Goal: Information Seeking & Learning: Learn about a topic

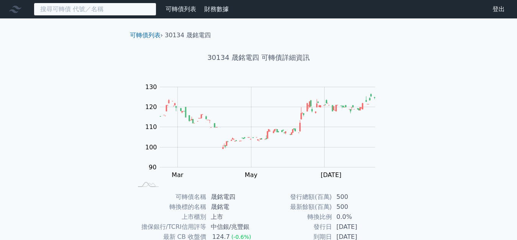
click at [119, 8] on input at bounding box center [95, 9] width 123 height 13
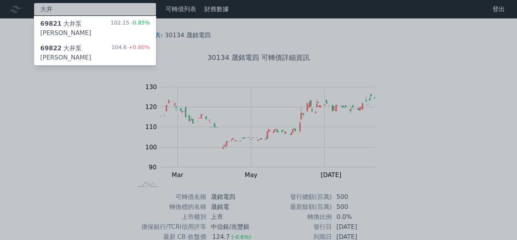
type input "大井"
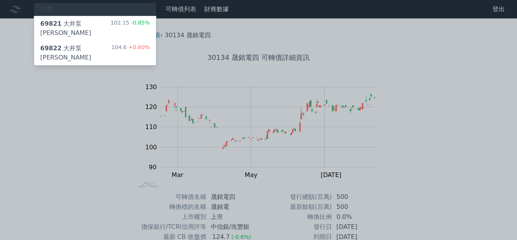
drag, startPoint x: 64, startPoint y: 9, endPoint x: 23, endPoint y: 4, distance: 41.7
click at [23, 4] on div at bounding box center [258, 120] width 517 height 240
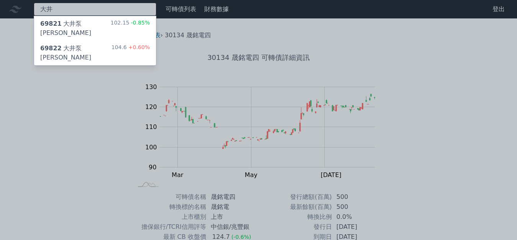
drag, startPoint x: 84, startPoint y: 11, endPoint x: 0, endPoint y: 0, distance: 85.0
click at [34, 3] on div "大井 69821 大井泵浦一 102.15 -0.85% 69822 大井泵浦二 104.6 +0.60%" at bounding box center [95, 9] width 123 height 13
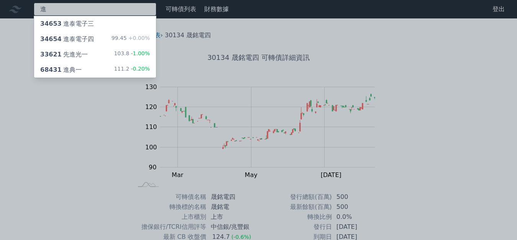
type input "進"
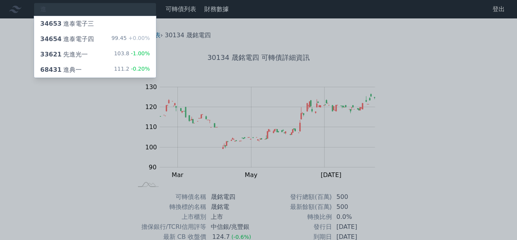
click at [97, 65] on div "68431 進典一 111.2 -0.20%" at bounding box center [95, 69] width 122 height 15
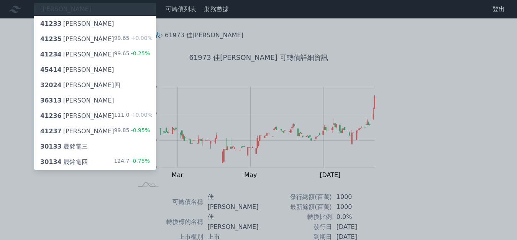
click at [424, 110] on div at bounding box center [258, 120] width 517 height 240
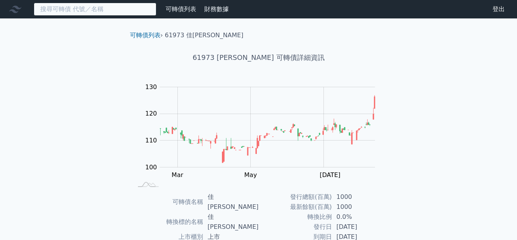
click at [97, 9] on input at bounding box center [95, 9] width 123 height 13
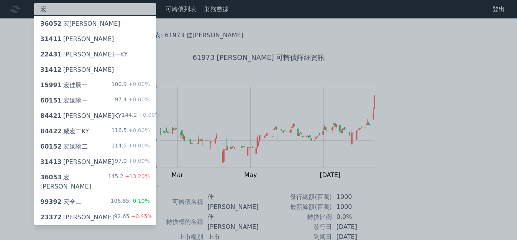
type input "宏"
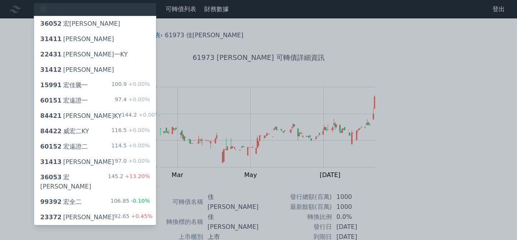
click at [91, 27] on div "36052 宏[PERSON_NAME]" at bounding box center [95, 23] width 122 height 15
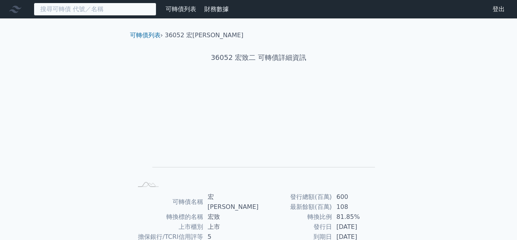
click at [61, 10] on input at bounding box center [95, 9] width 123 height 13
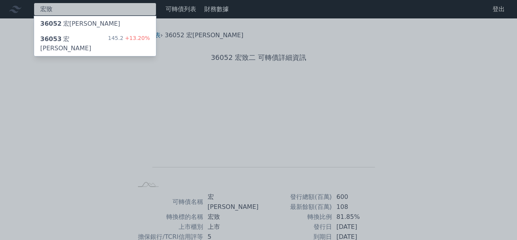
type input "宏致"
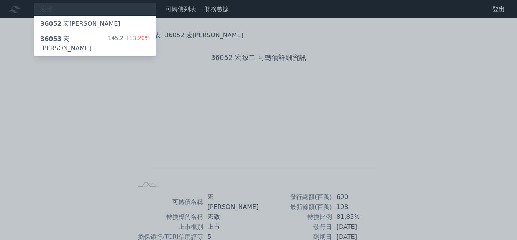
click at [76, 41] on div "36053 [PERSON_NAME]" at bounding box center [74, 44] width 68 height 18
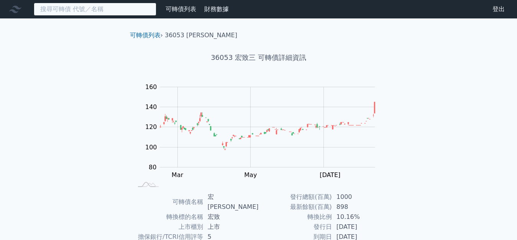
click at [49, 12] on input at bounding box center [95, 9] width 123 height 13
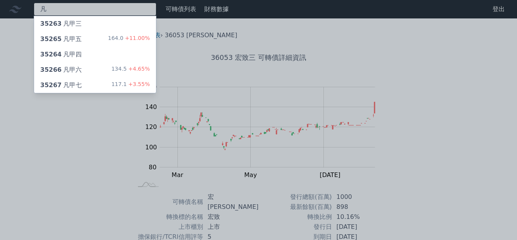
type input "凡"
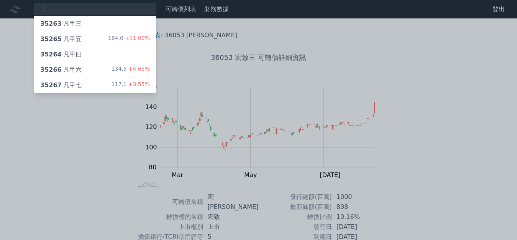
click at [77, 67] on div "35266 凡甲六" at bounding box center [60, 69] width 41 height 9
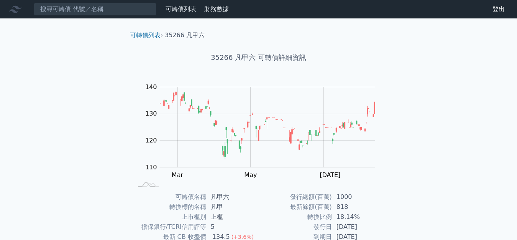
click at [172, 13] on link "可轉債列表" at bounding box center [181, 8] width 31 height 7
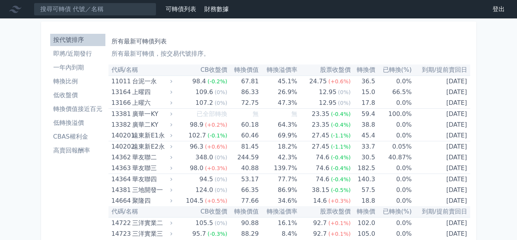
click at [75, 109] on li "轉換價值接近百元" at bounding box center [77, 108] width 55 height 9
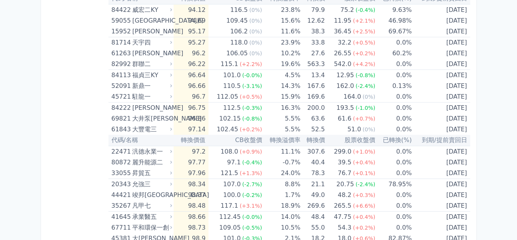
scroll to position [959, 0]
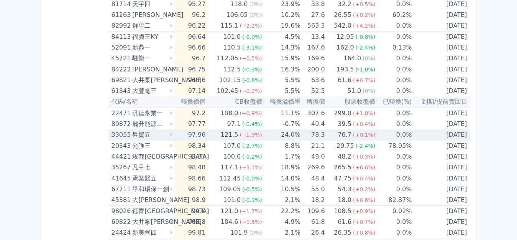
click at [146, 135] on div "昇貿五" at bounding box center [151, 134] width 38 height 11
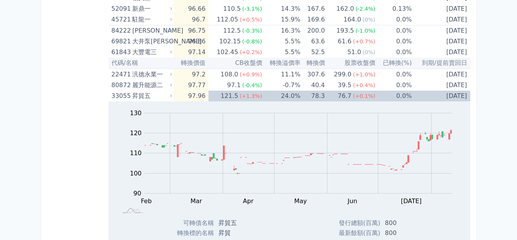
scroll to position [997, 0]
click at [138, 97] on div "昇貿五" at bounding box center [151, 96] width 38 height 11
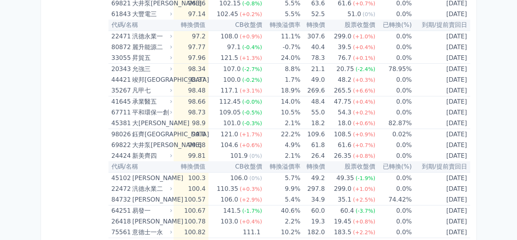
scroll to position [1074, 0]
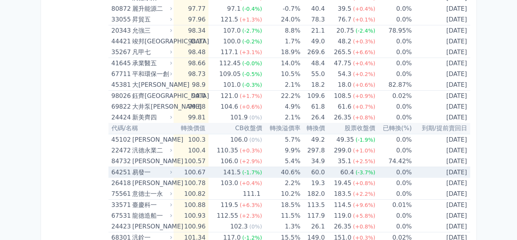
click at [139, 171] on div "易發一" at bounding box center [151, 172] width 38 height 11
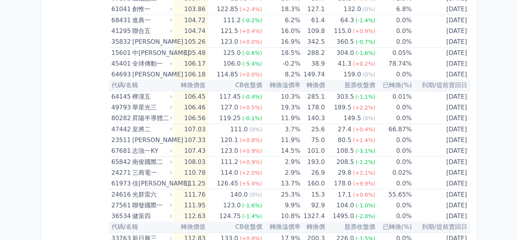
scroll to position [1687, 0]
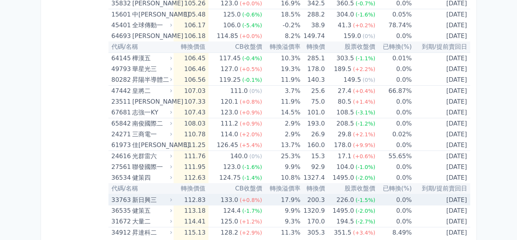
click at [146, 200] on div "新日興三" at bounding box center [151, 199] width 38 height 11
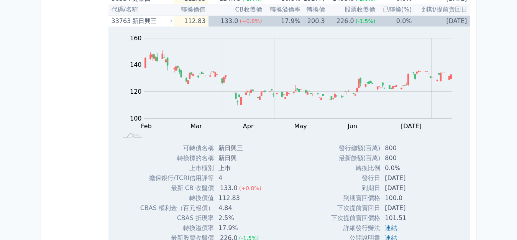
scroll to position [1879, 0]
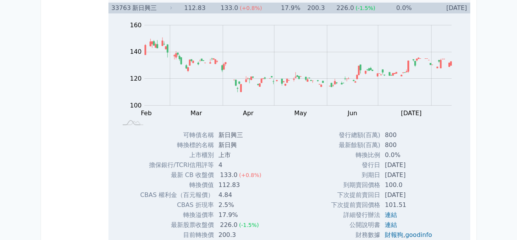
click at [134, 10] on div "新日興三" at bounding box center [151, 8] width 38 height 11
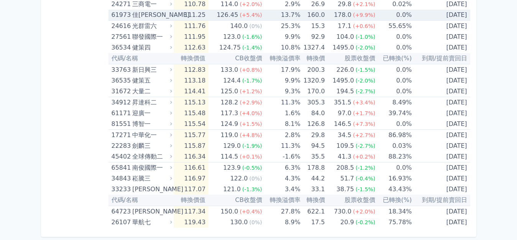
scroll to position [1817, 0]
click at [141, 14] on div "佳[PERSON_NAME]" at bounding box center [151, 15] width 38 height 11
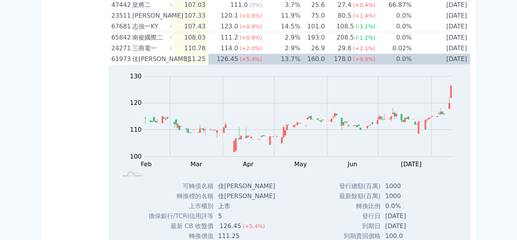
scroll to position [1764, 0]
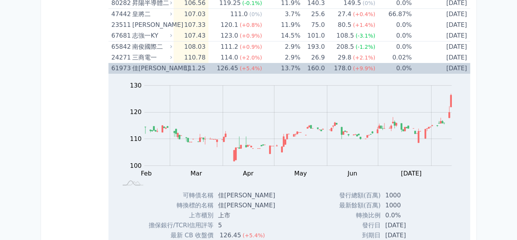
click at [141, 69] on div "佳[PERSON_NAME]" at bounding box center [151, 68] width 38 height 11
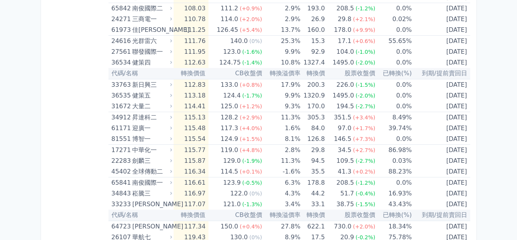
scroll to position [1817, 0]
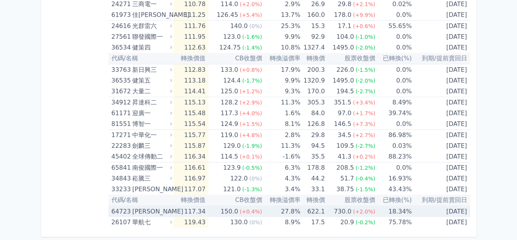
click at [140, 214] on div "[PERSON_NAME]" at bounding box center [151, 211] width 38 height 11
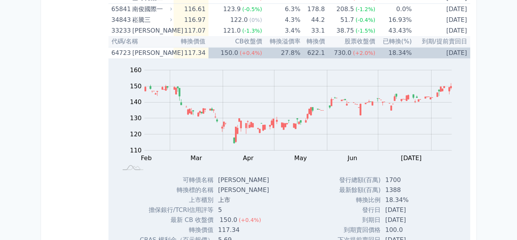
scroll to position [1971, 0]
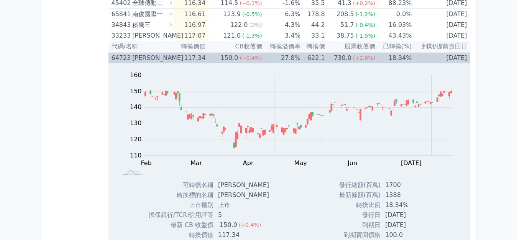
click at [142, 62] on div "[PERSON_NAME]" at bounding box center [151, 58] width 38 height 11
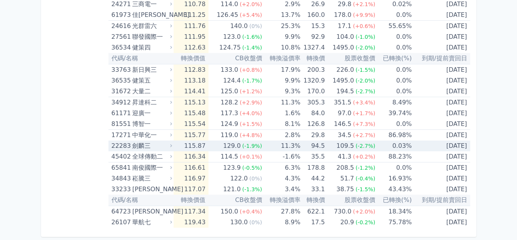
click at [141, 148] on div "劍麟三" at bounding box center [151, 145] width 38 height 11
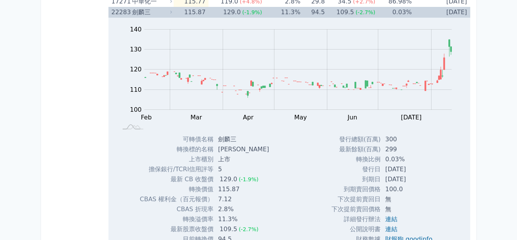
scroll to position [1971, 0]
